Goal: Information Seeking & Learning: Find specific fact

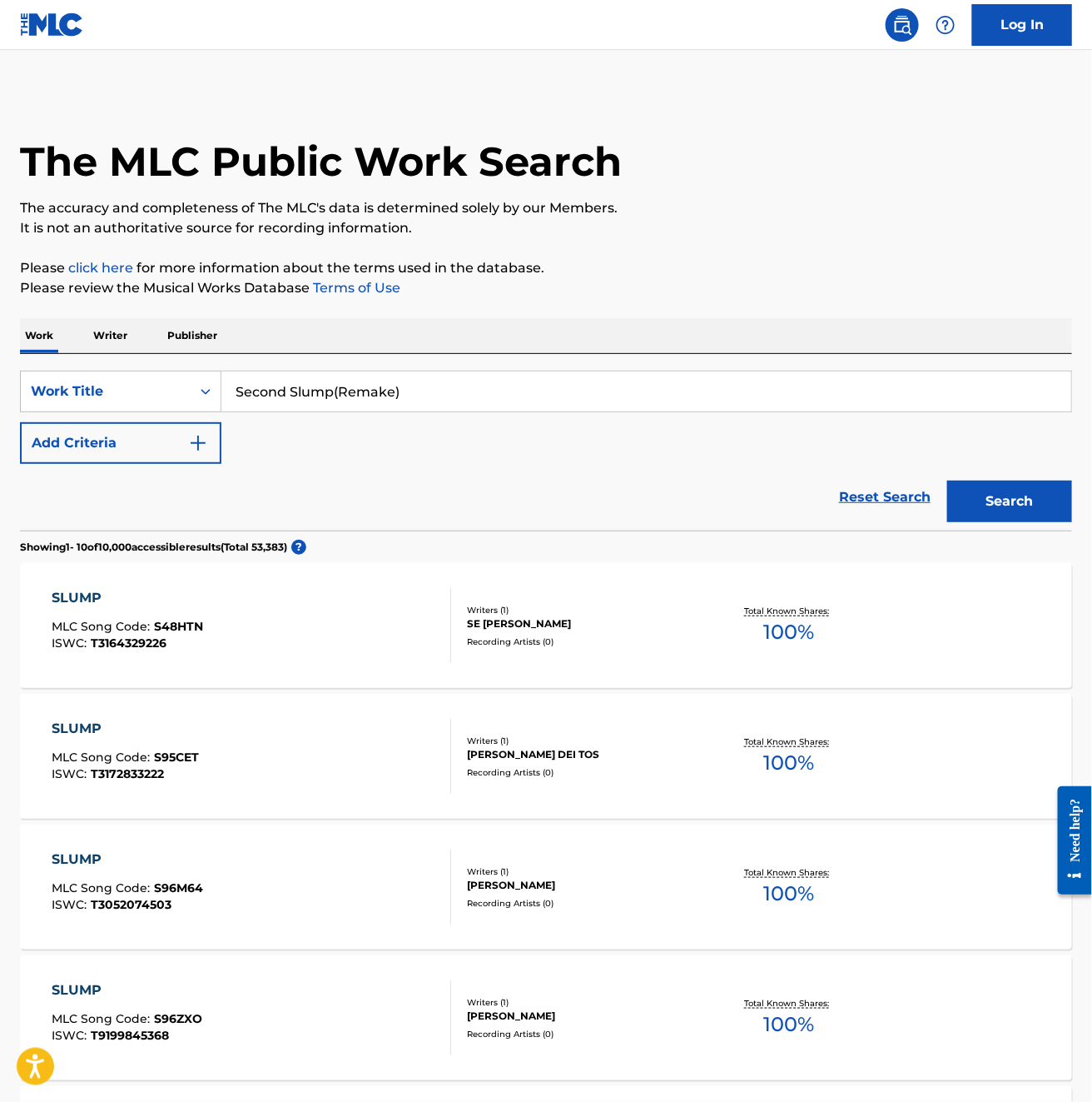
click at [179, 444] on button "Add Criteria" at bounding box center [121, 443] width 201 height 42
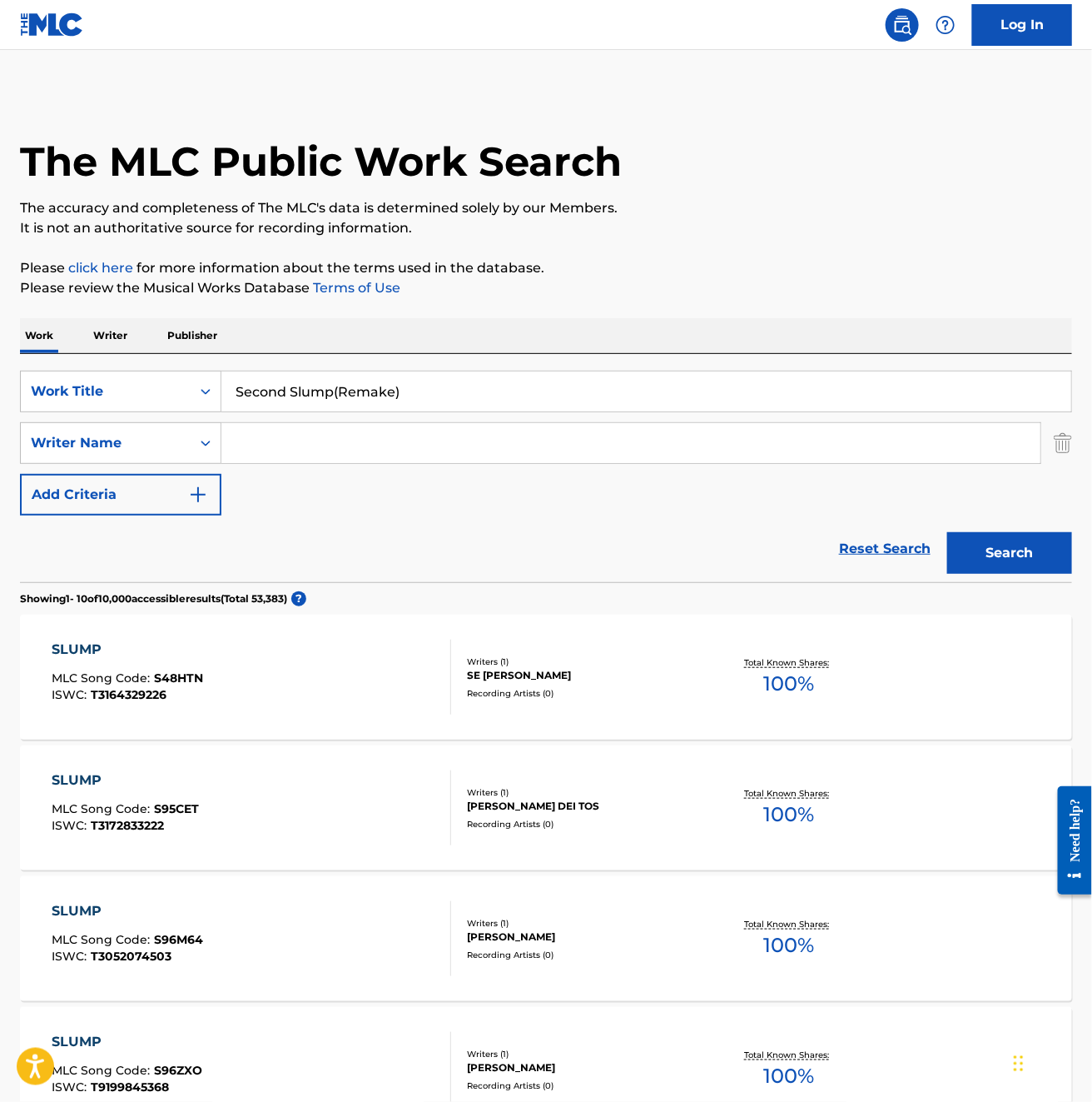
click at [275, 456] on input "Search Form" at bounding box center [631, 443] width 819 height 40
click at [305, 437] on input "Search Form" at bounding box center [631, 443] width 819 height 40
type input "ain"
drag, startPoint x: 337, startPoint y: 390, endPoint x: 568, endPoint y: 394, distance: 231.0
click at [568, 394] on input "Second Slump(Remake)" at bounding box center [646, 392] width 851 height 40
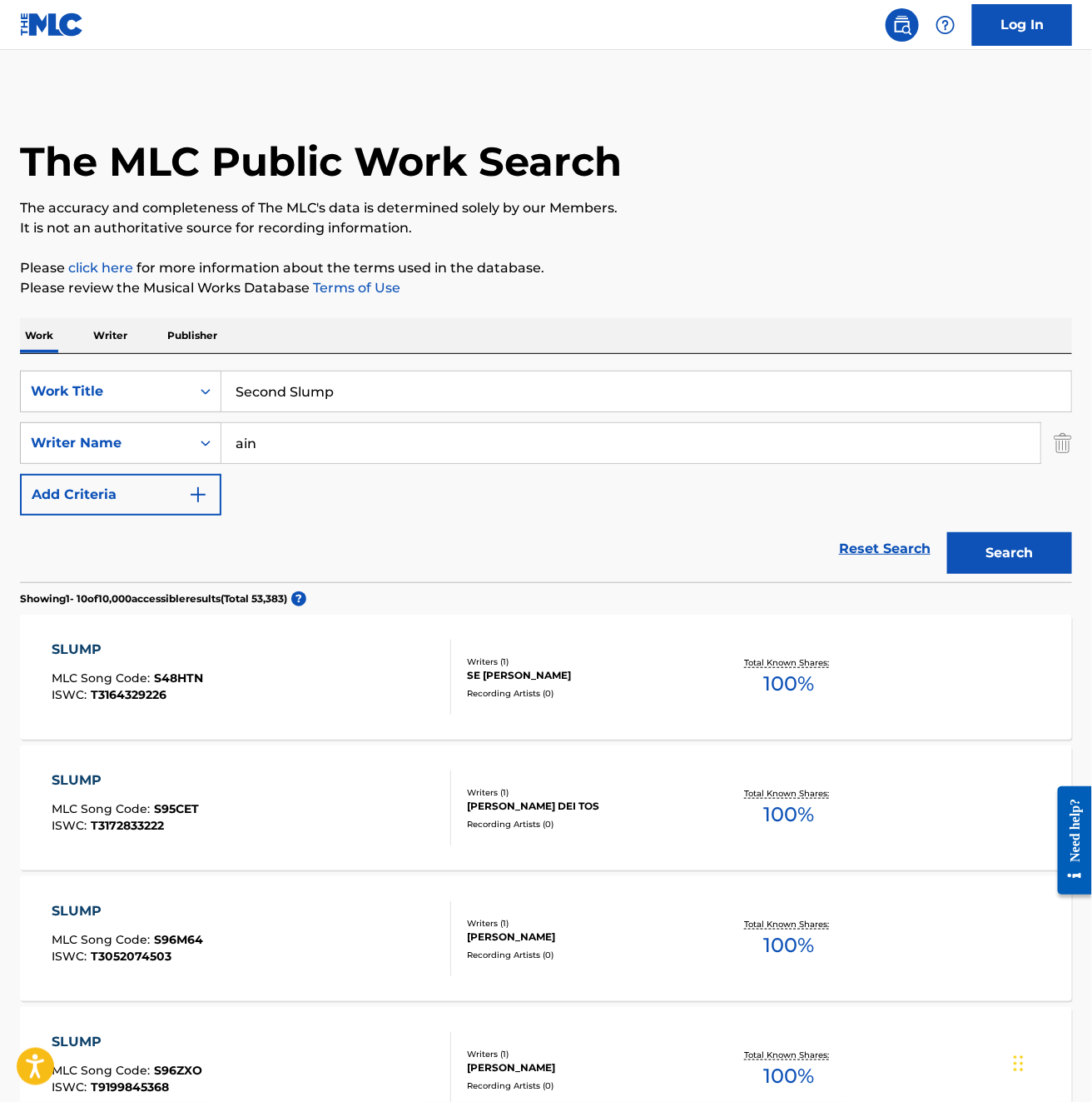
click at [1051, 546] on button "Search" at bounding box center [1009, 553] width 125 height 42
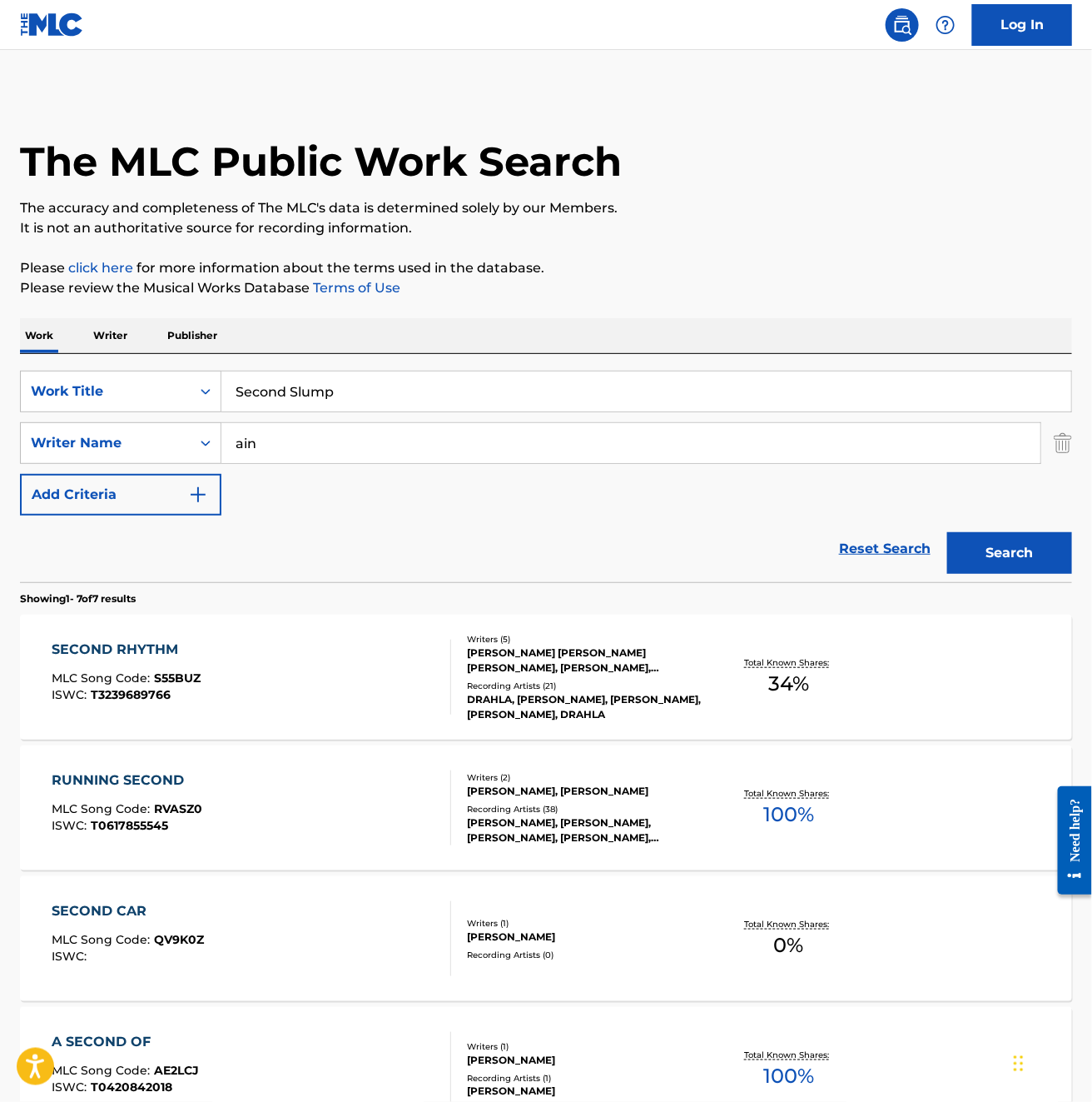
click at [304, 407] on input "Second Slump" at bounding box center [646, 392] width 851 height 40
paste input "ECOND SLUMP(REMAKE)"
type input "SECOND SLUMP(REMAKE)"
drag, startPoint x: 290, startPoint y: 455, endPoint x: 177, endPoint y: 462, distance: 113.2
click at [177, 462] on div "SearchWithCriteria7fea5075-0c1e-4162-ab4b-4191115e94bb Writer Name ain" at bounding box center [546, 443] width 1052 height 42
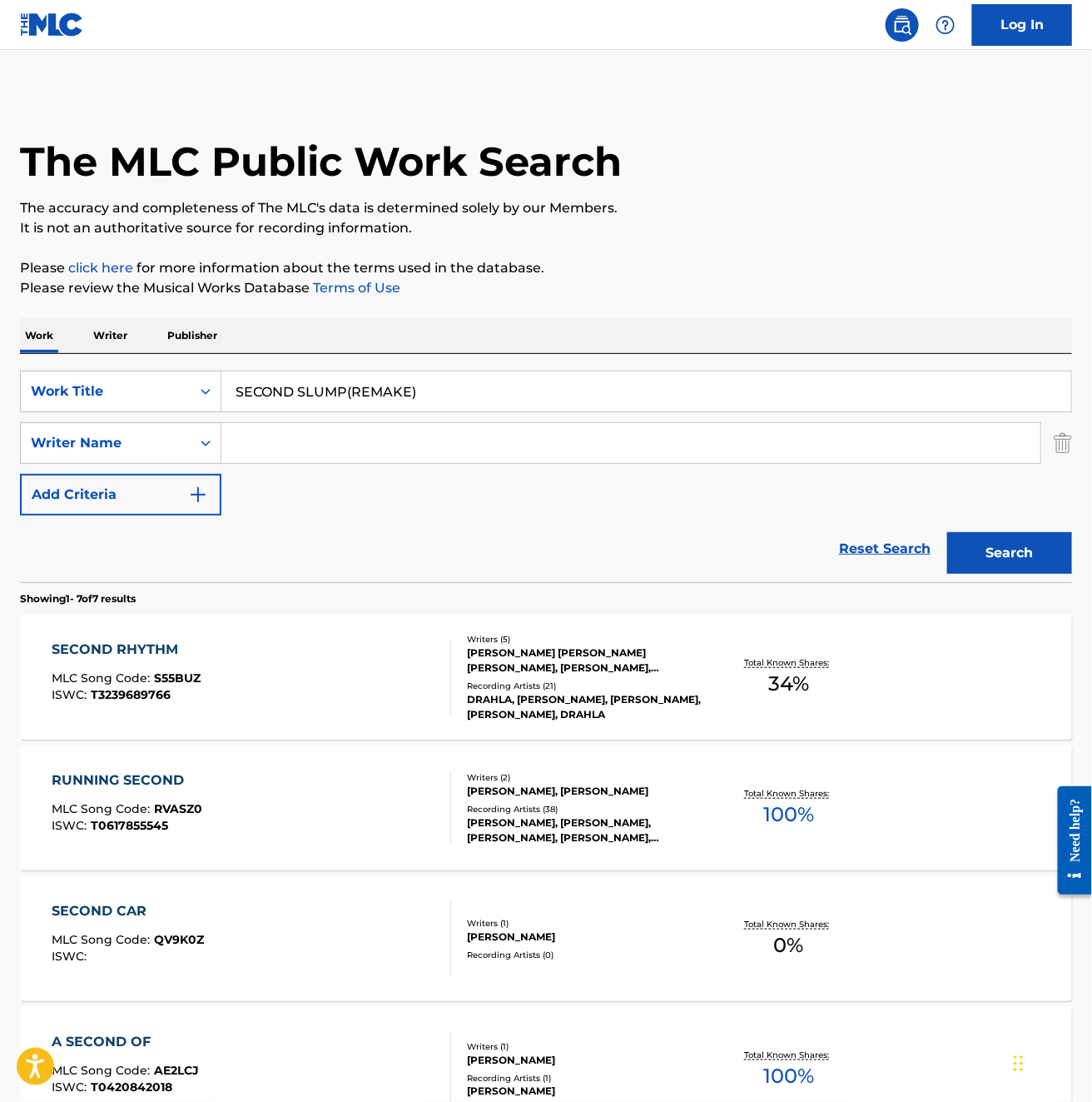
click at [1007, 547] on button "Search" at bounding box center [1009, 553] width 125 height 42
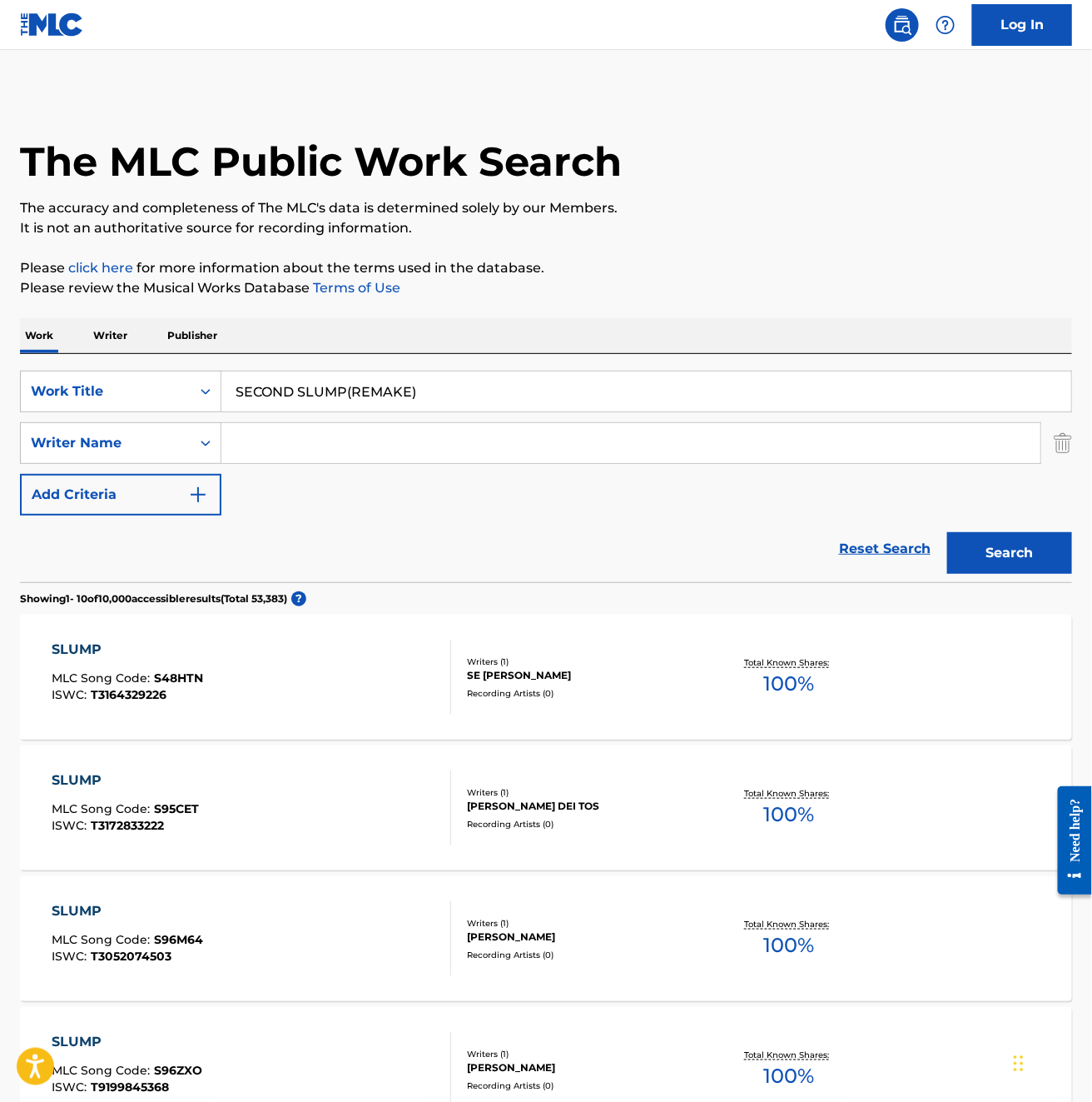
click at [343, 386] on input "SECOND SLUMP(REMAKE)" at bounding box center [646, 392] width 851 height 40
type input "SECOND SLUMP (REMAKE)"
click at [1017, 559] on button "Search" at bounding box center [1009, 553] width 125 height 42
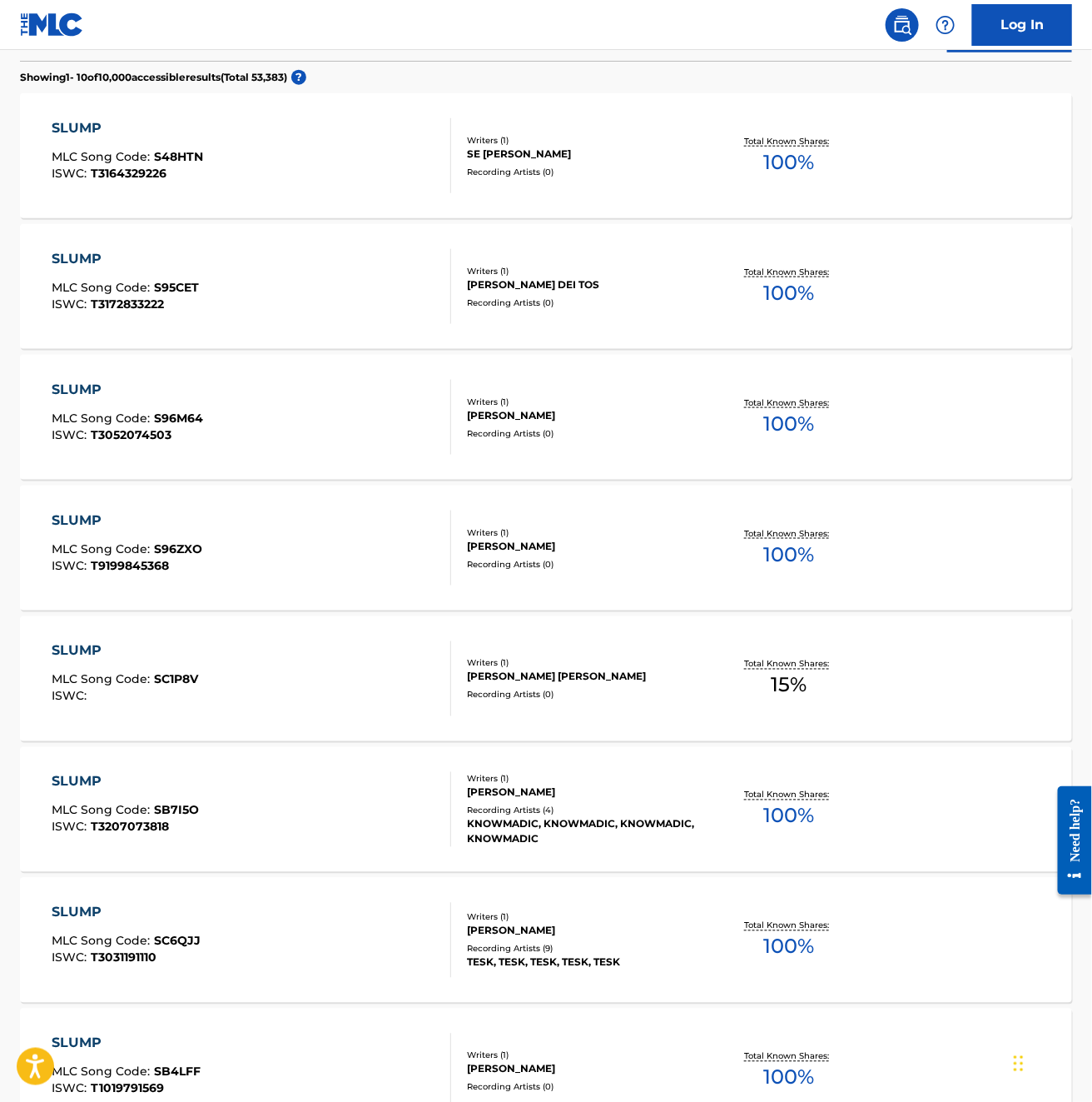
scroll to position [988, 0]
